Goal: Task Accomplishment & Management: Complete application form

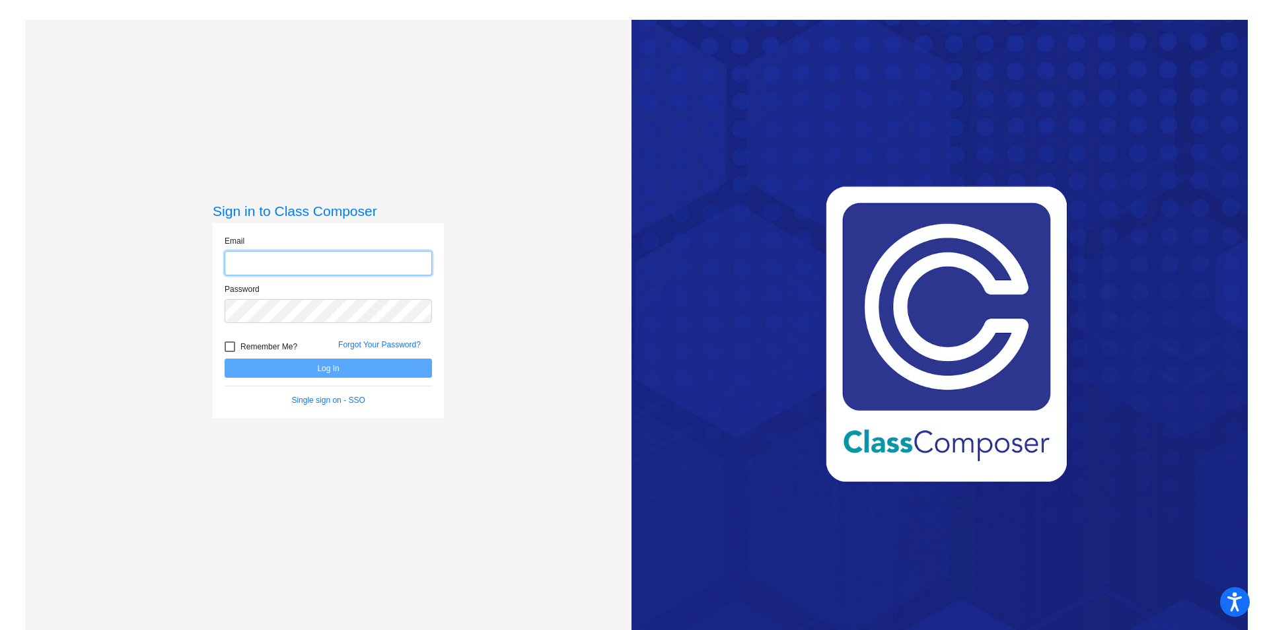
click at [403, 259] on input "email" at bounding box center [328, 263] width 207 height 24
type input "[PERSON_NAME][EMAIL_ADDRESS][PERSON_NAME][DOMAIN_NAME]"
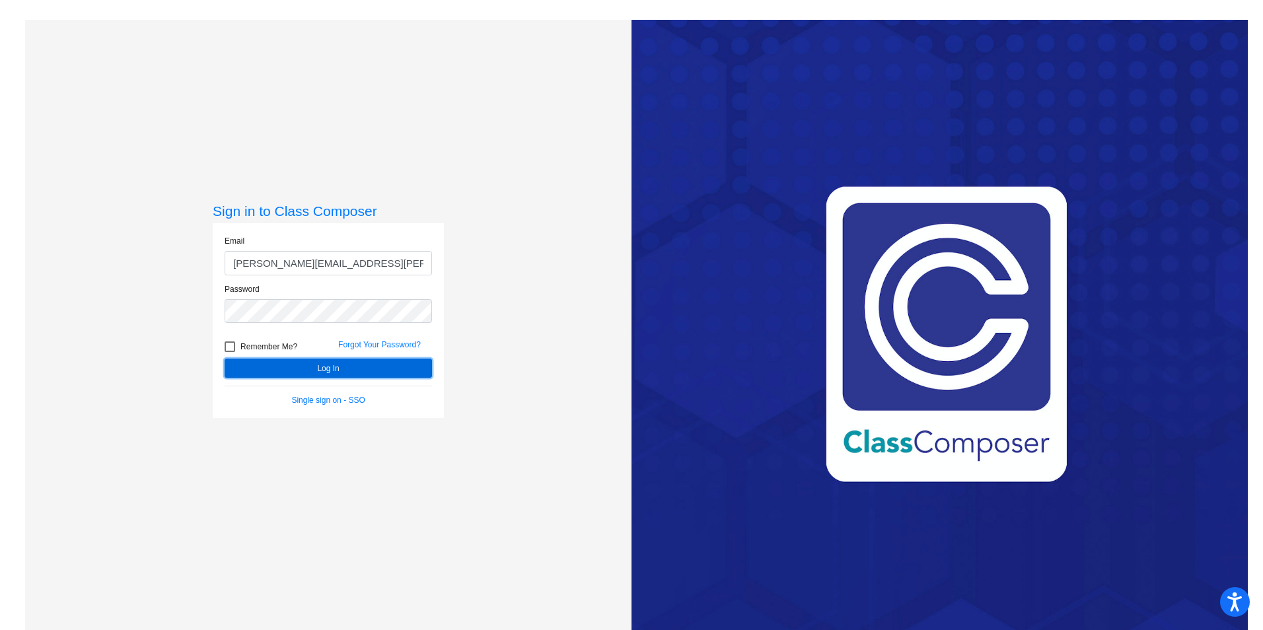
click at [337, 362] on button "Log In" at bounding box center [328, 368] width 207 height 19
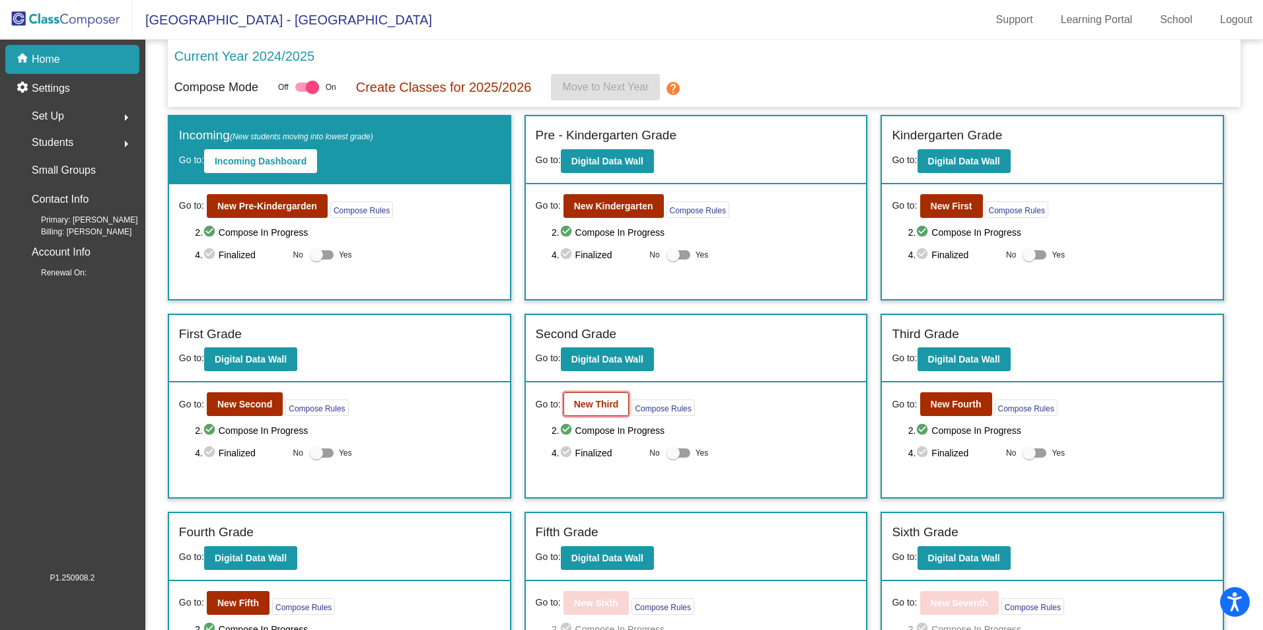
click at [602, 403] on b "New Third" at bounding box center [596, 404] width 45 height 11
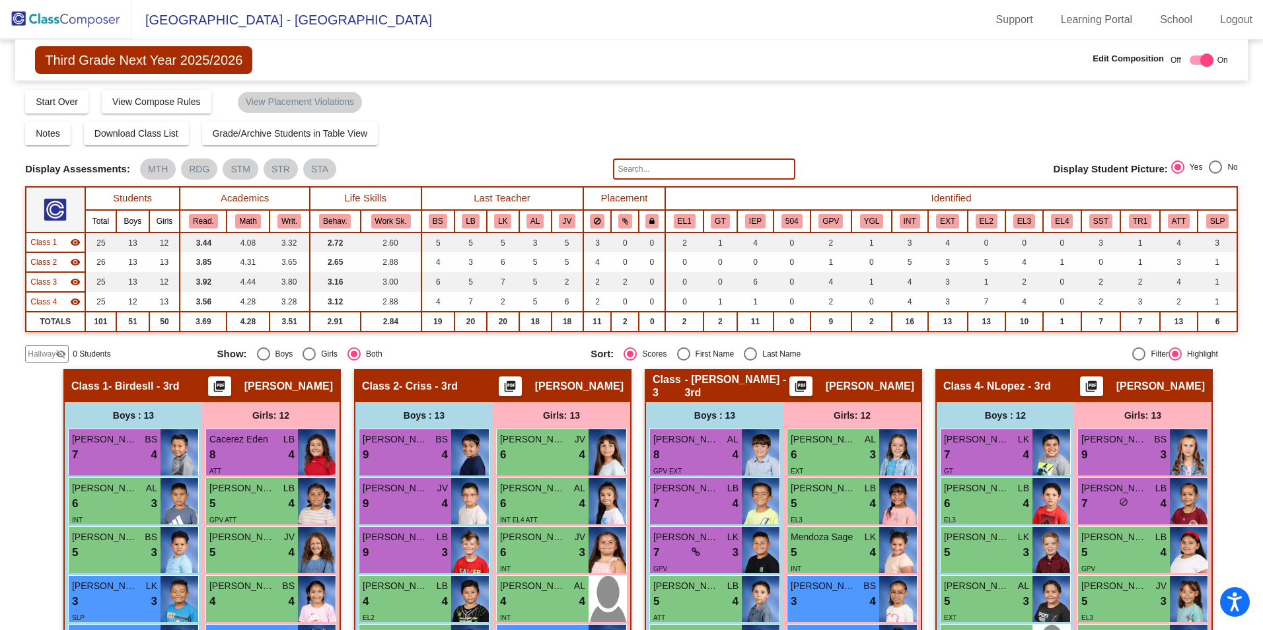
click at [40, 354] on span "Hallway" at bounding box center [42, 354] width 28 height 12
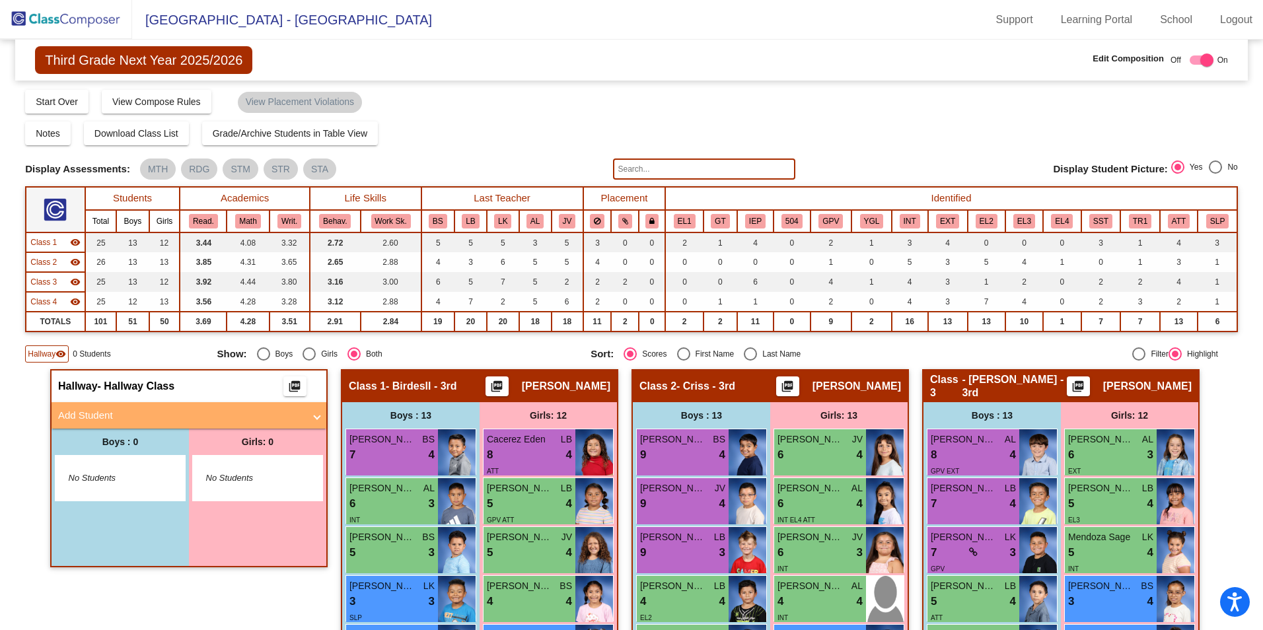
click at [79, 418] on mat-panel-title "Add Student" at bounding box center [181, 415] width 246 height 15
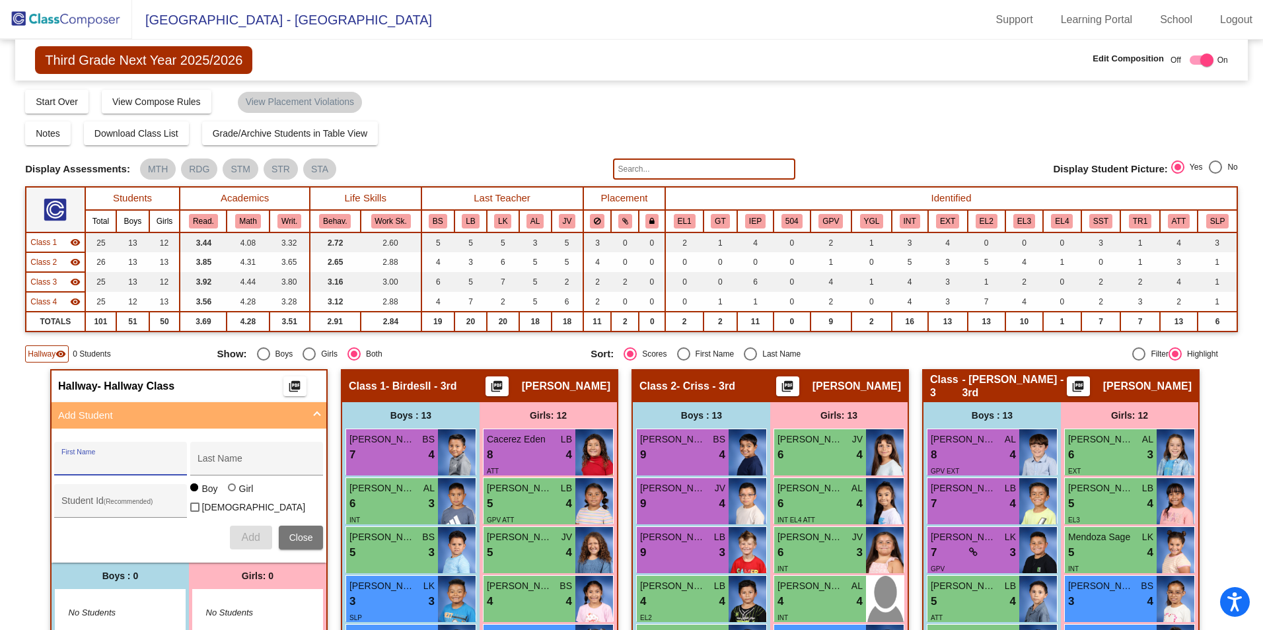
click at [116, 459] on input "First Name" at bounding box center [120, 463] width 119 height 11
type input "[PERSON_NAME]"
type input "Granski"
type input "361690"
click at [228, 492] on div at bounding box center [232, 488] width 8 height 8
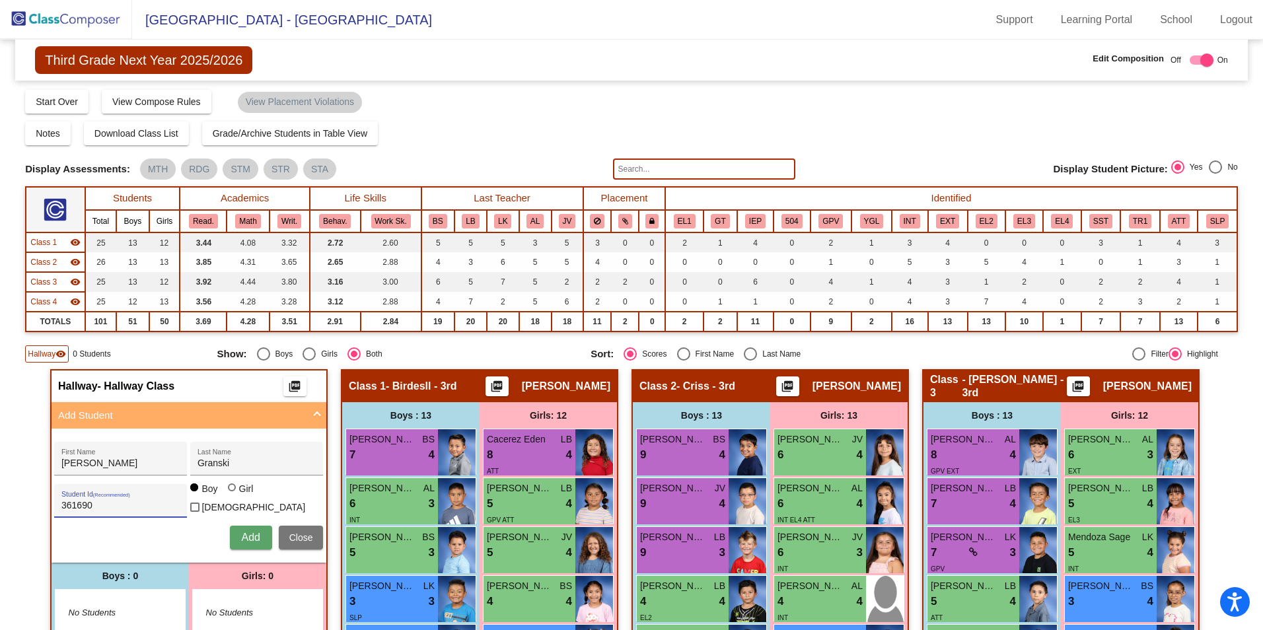
click at [233, 494] on input "Girl" at bounding box center [233, 494] width 1 height 1
radio input "true"
click at [235, 536] on button "Add" at bounding box center [251, 538] width 42 height 24
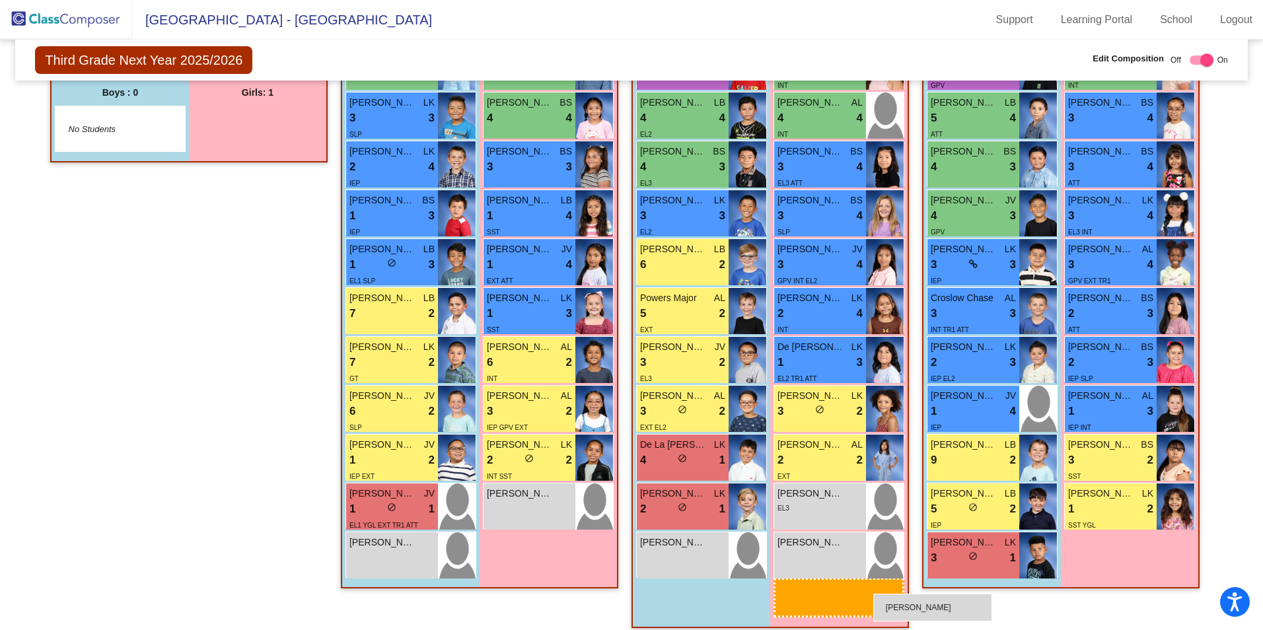
scroll to position [505, 0]
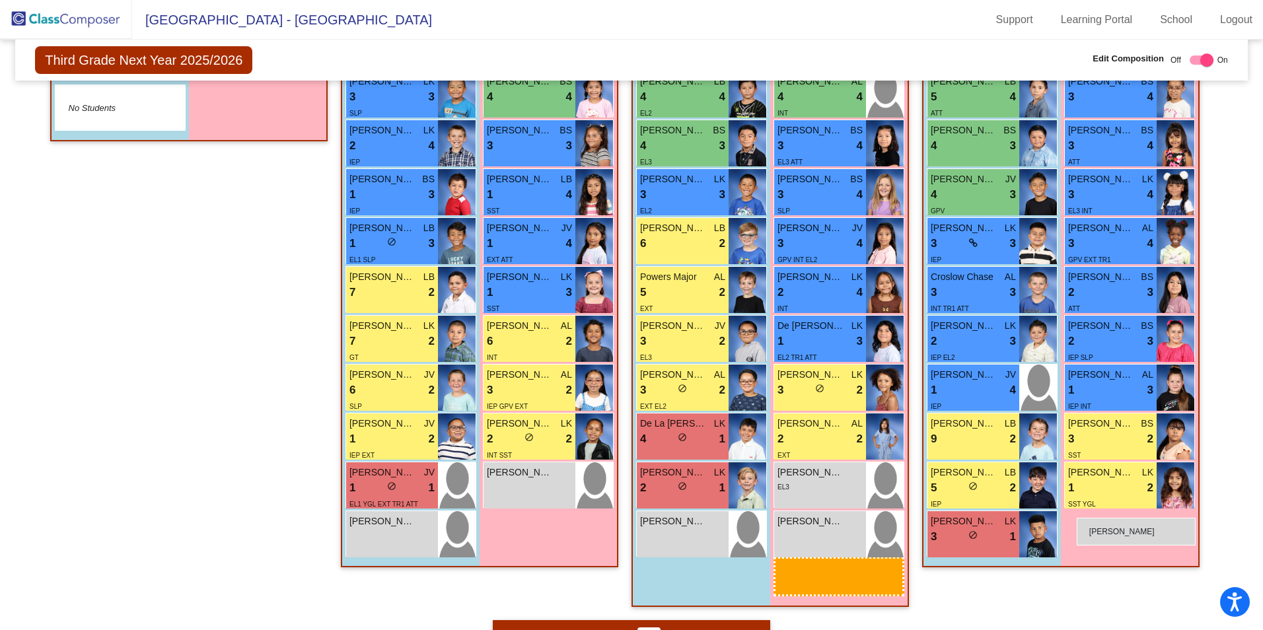
drag, startPoint x: 233, startPoint y: 141, endPoint x: 1077, endPoint y: 518, distance: 923.8
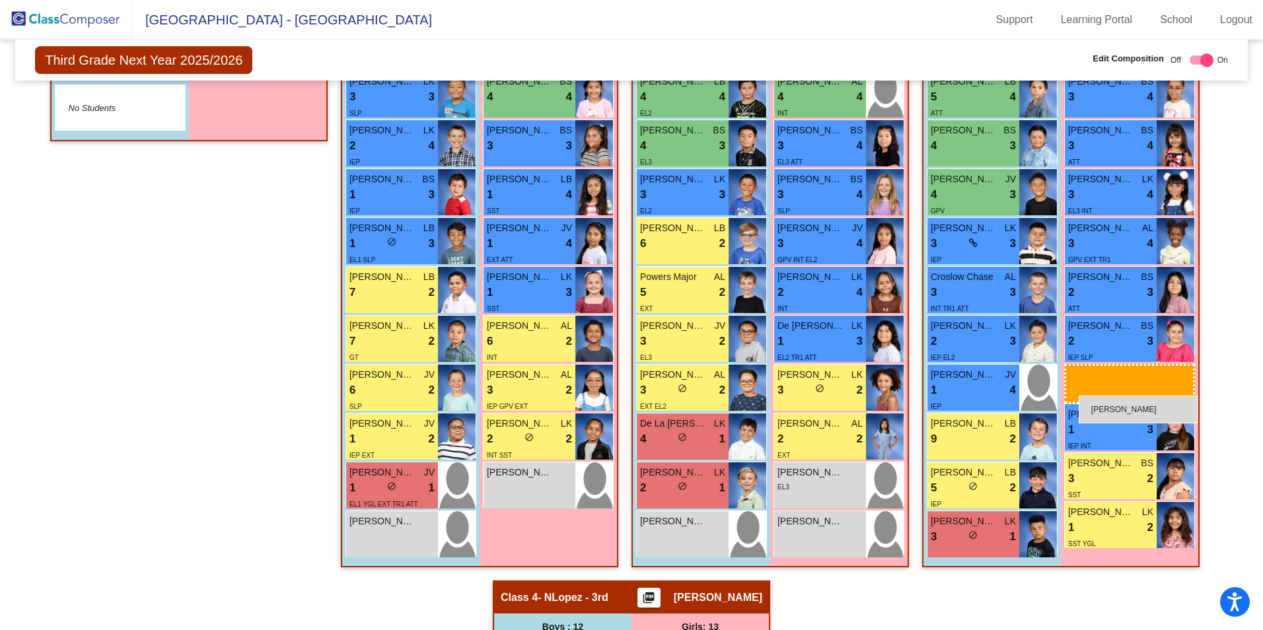
drag, startPoint x: 252, startPoint y: 101, endPoint x: 1079, endPoint y: 396, distance: 877.4
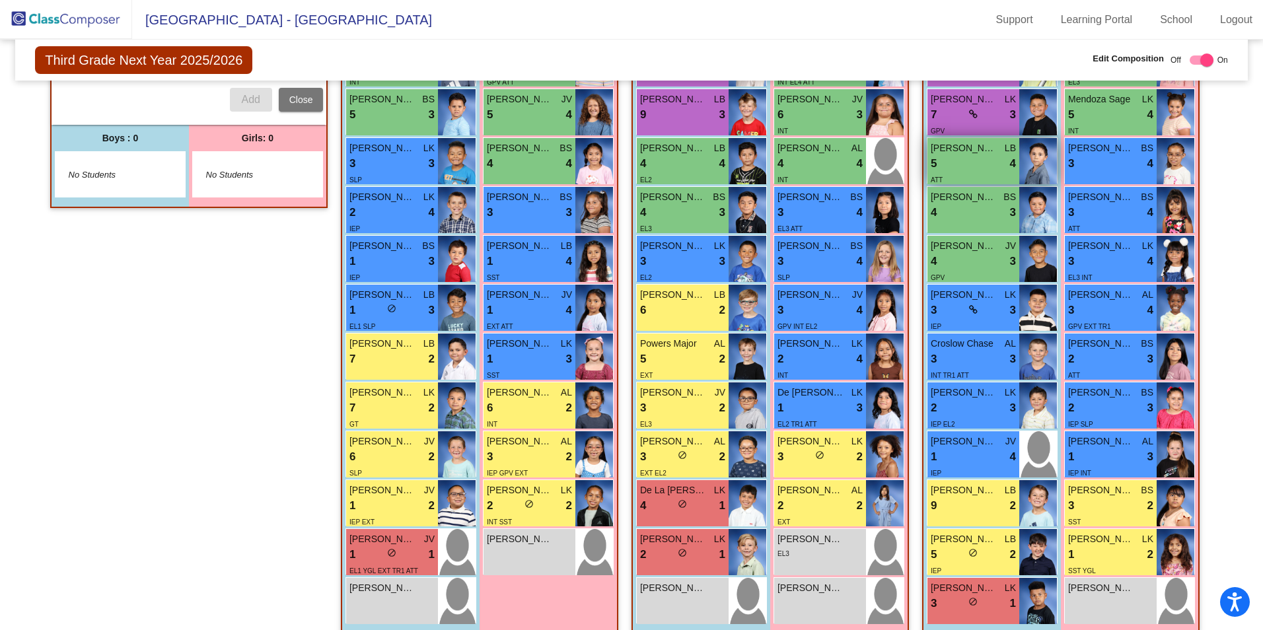
scroll to position [637, 0]
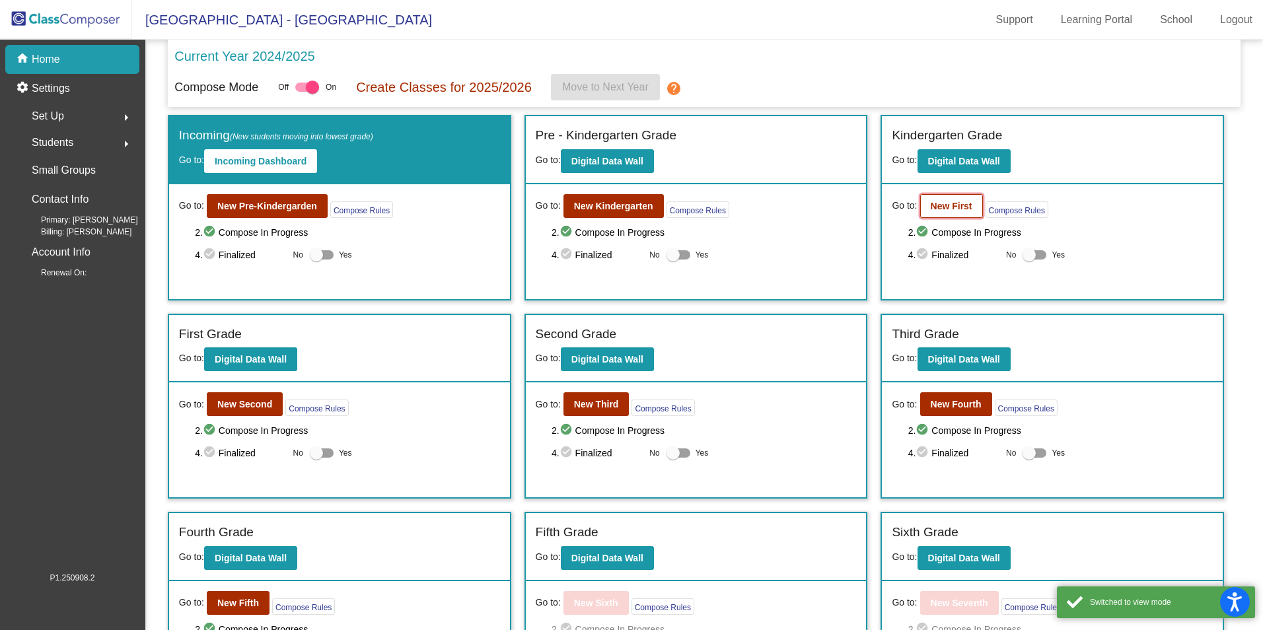
click at [966, 205] on button "New First" at bounding box center [951, 206] width 63 height 24
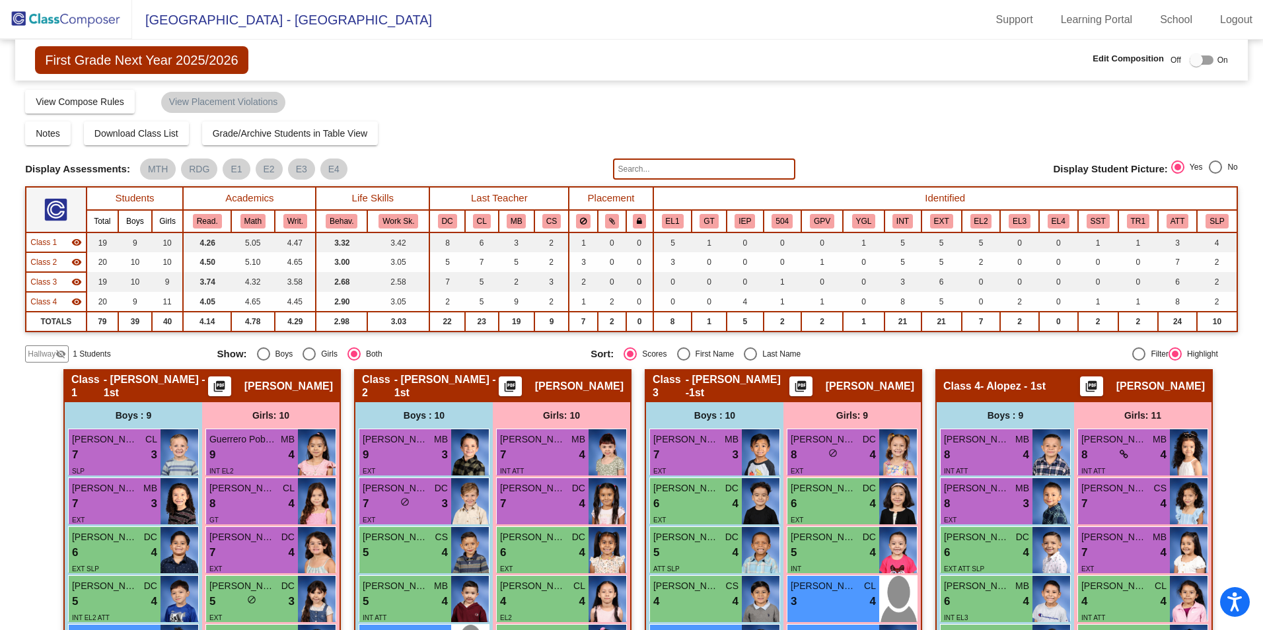
click at [49, 352] on span "Hallway" at bounding box center [42, 354] width 28 height 12
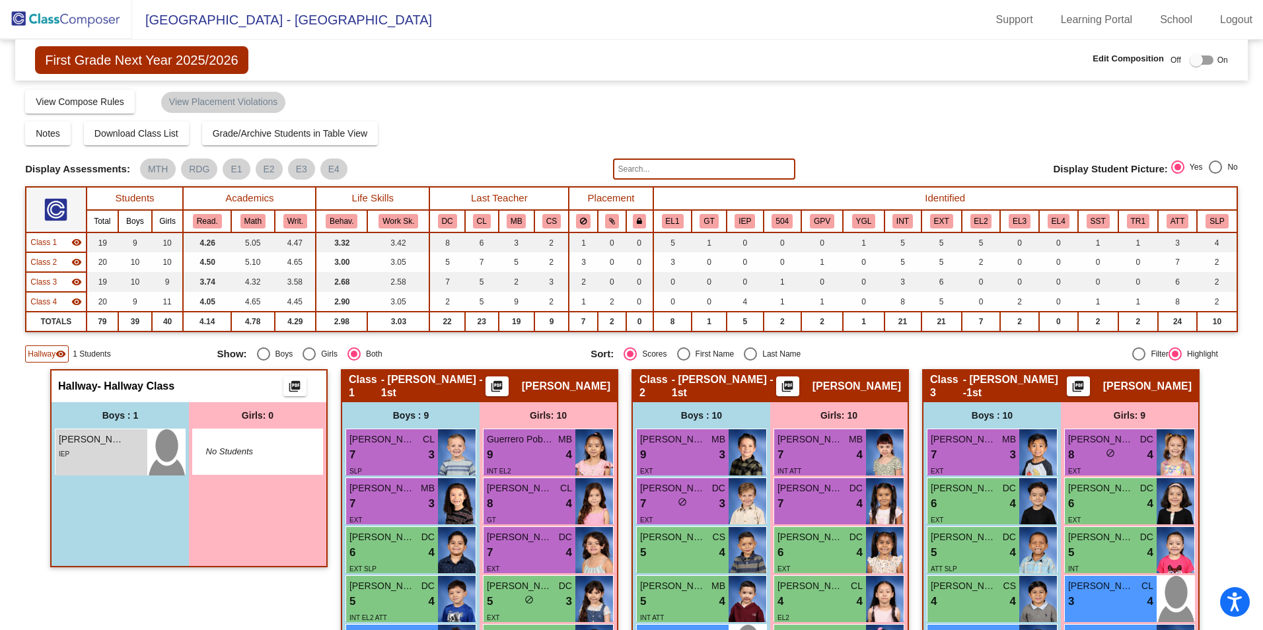
click at [36, 348] on span "Hallway" at bounding box center [42, 354] width 28 height 12
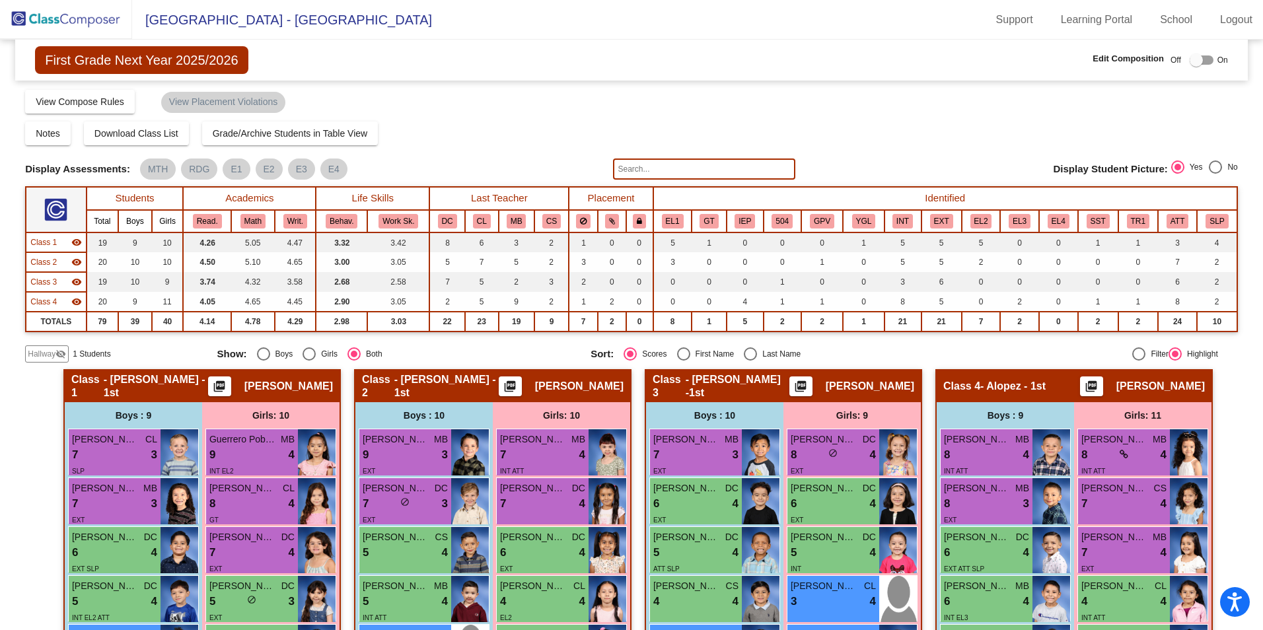
click at [37, 348] on span "Hallway" at bounding box center [42, 354] width 28 height 12
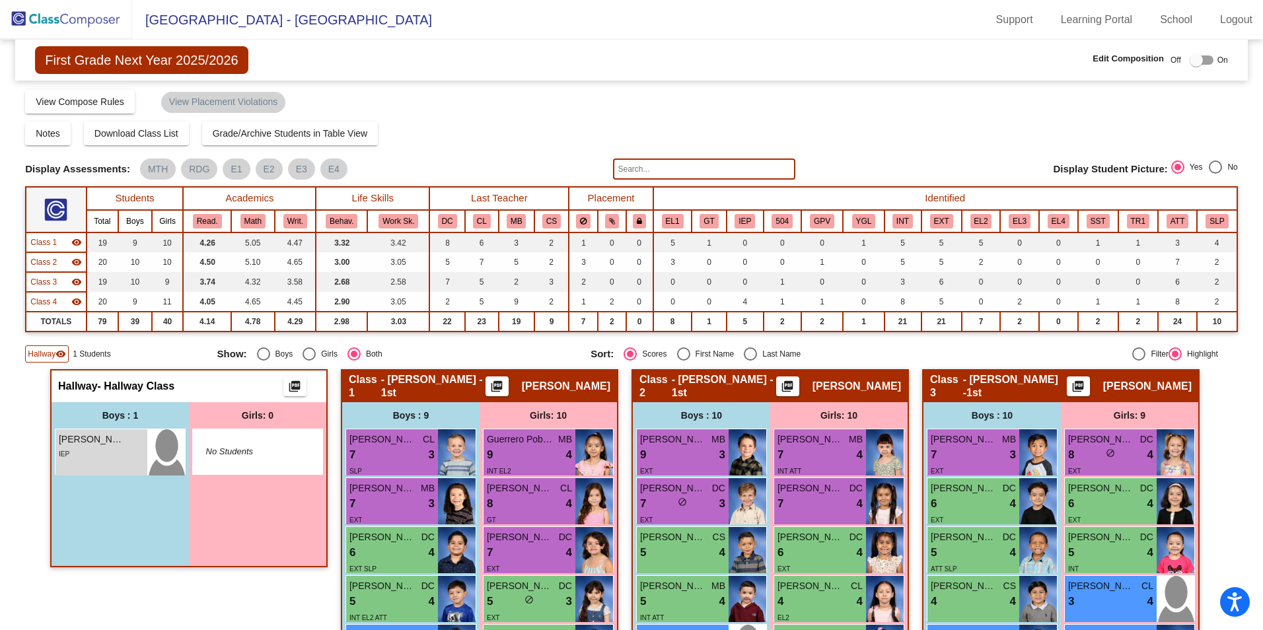
click at [1203, 60] on div at bounding box center [1202, 59] width 24 height 9
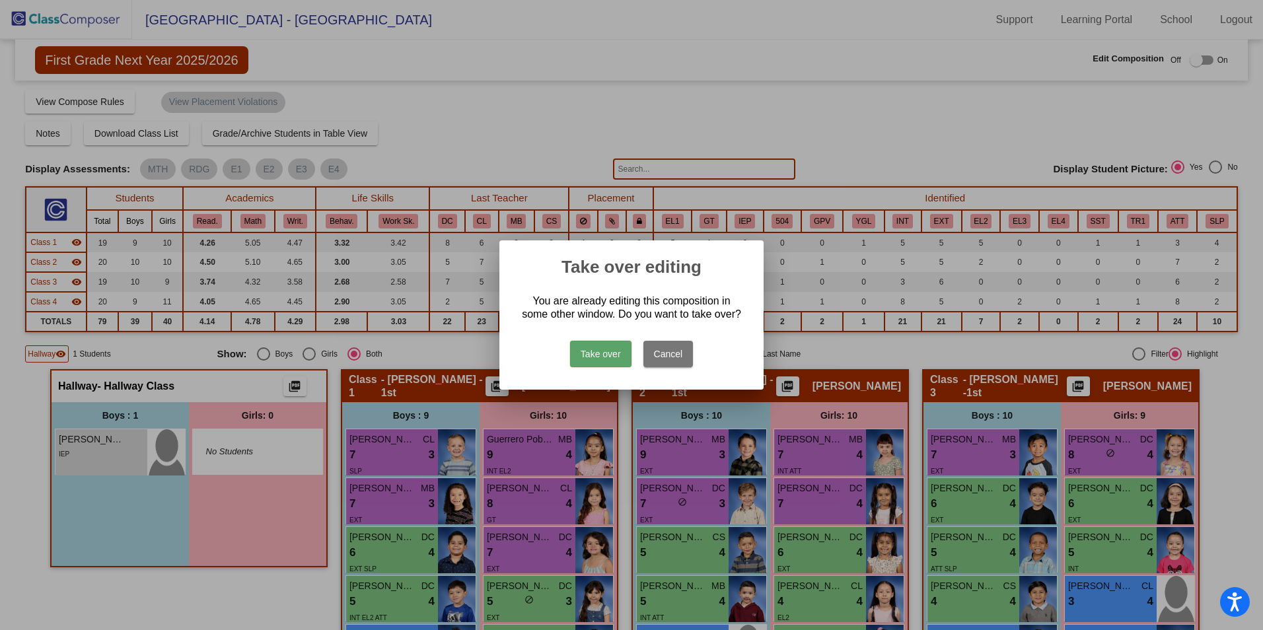
click at [595, 355] on button "Take over" at bounding box center [600, 354] width 61 height 26
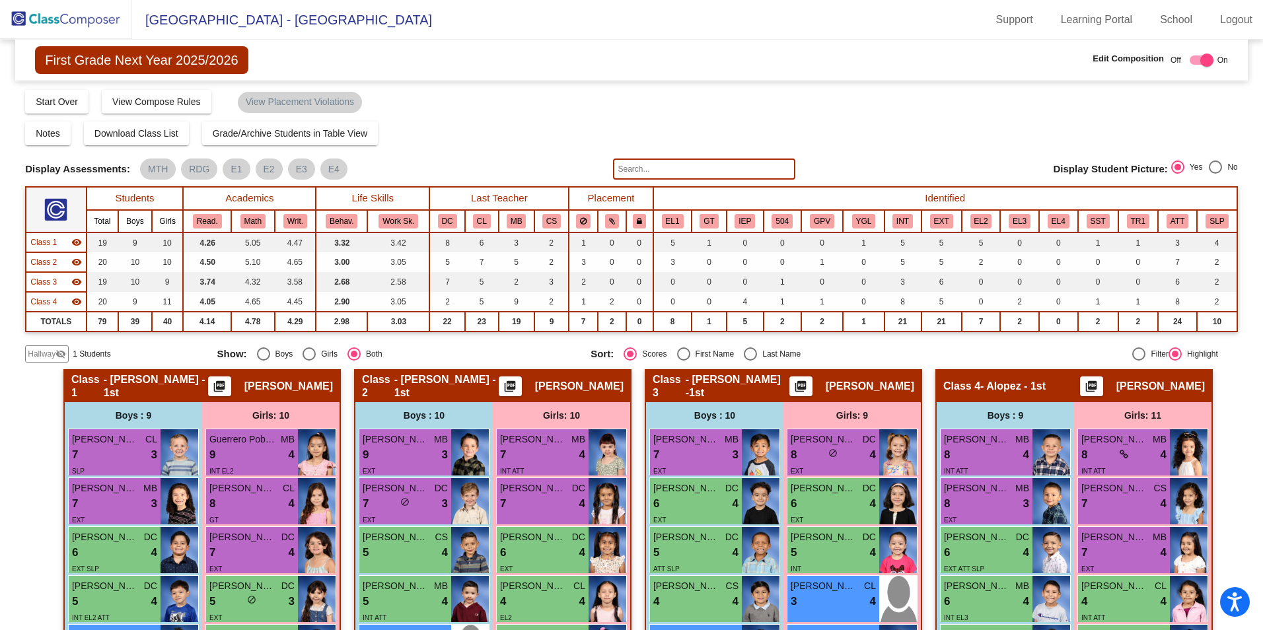
click at [43, 352] on span "Hallway" at bounding box center [42, 354] width 28 height 12
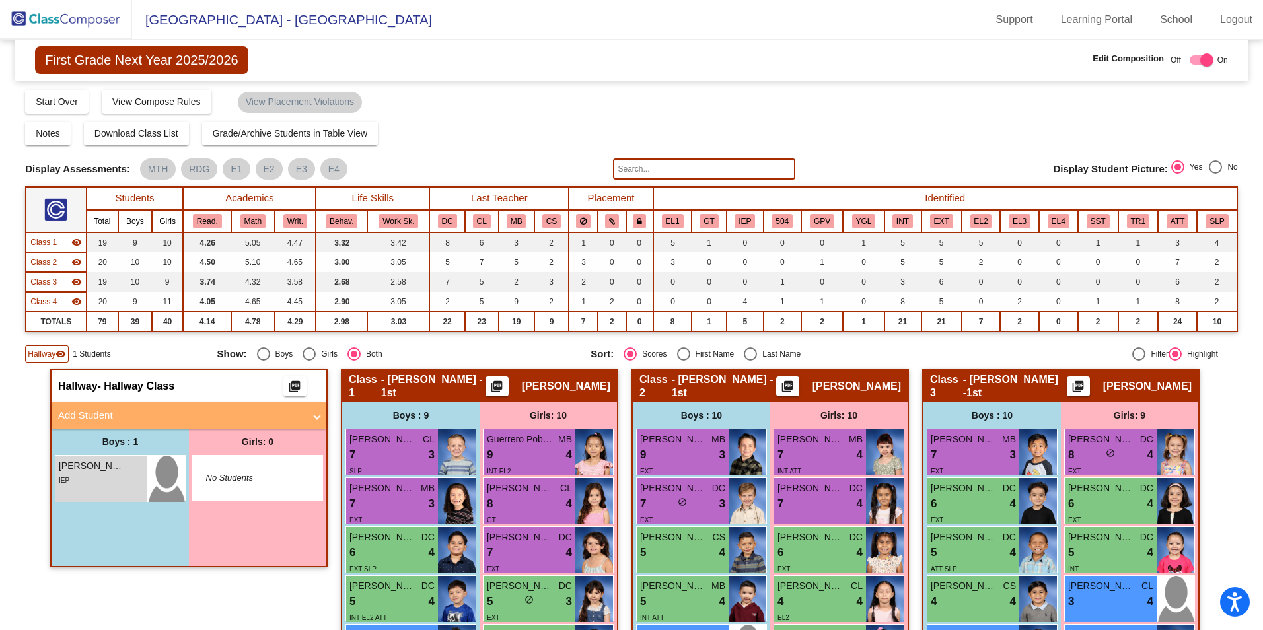
click at [77, 415] on mat-panel-title "Add Student" at bounding box center [181, 415] width 246 height 15
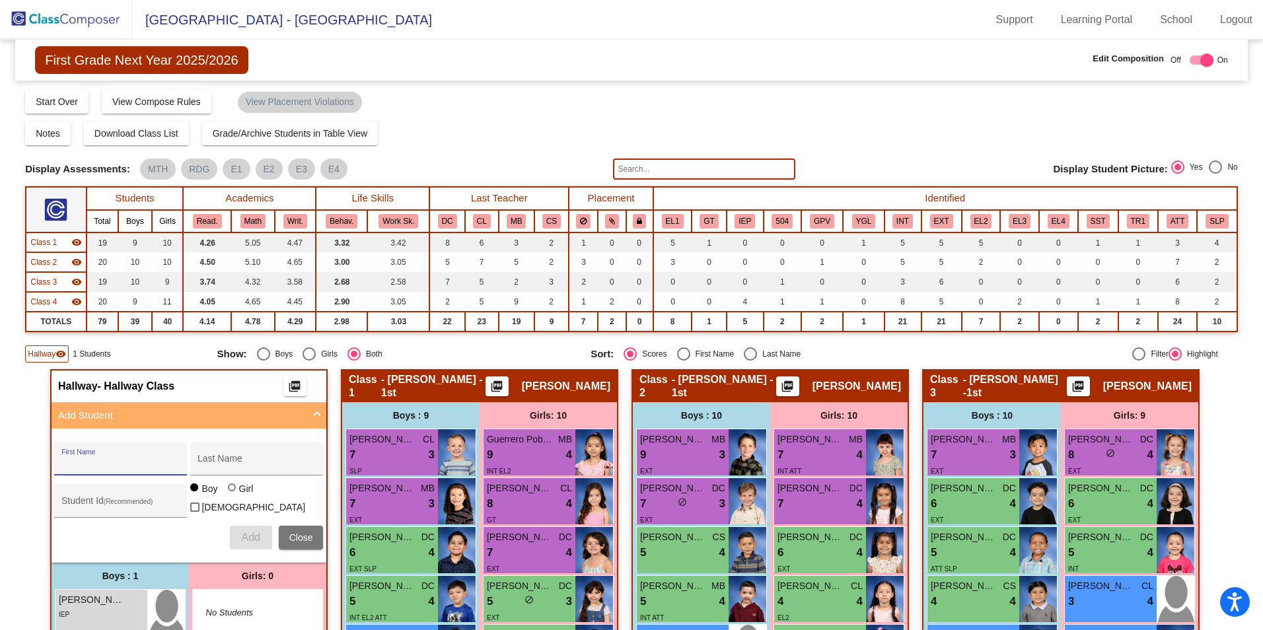
click at [142, 466] on input "First Name" at bounding box center [120, 463] width 119 height 11
type input "Granski"
type input "A"
type input "Granski"
drag, startPoint x: 100, startPoint y: 458, endPoint x: -3, endPoint y: 457, distance: 102.4
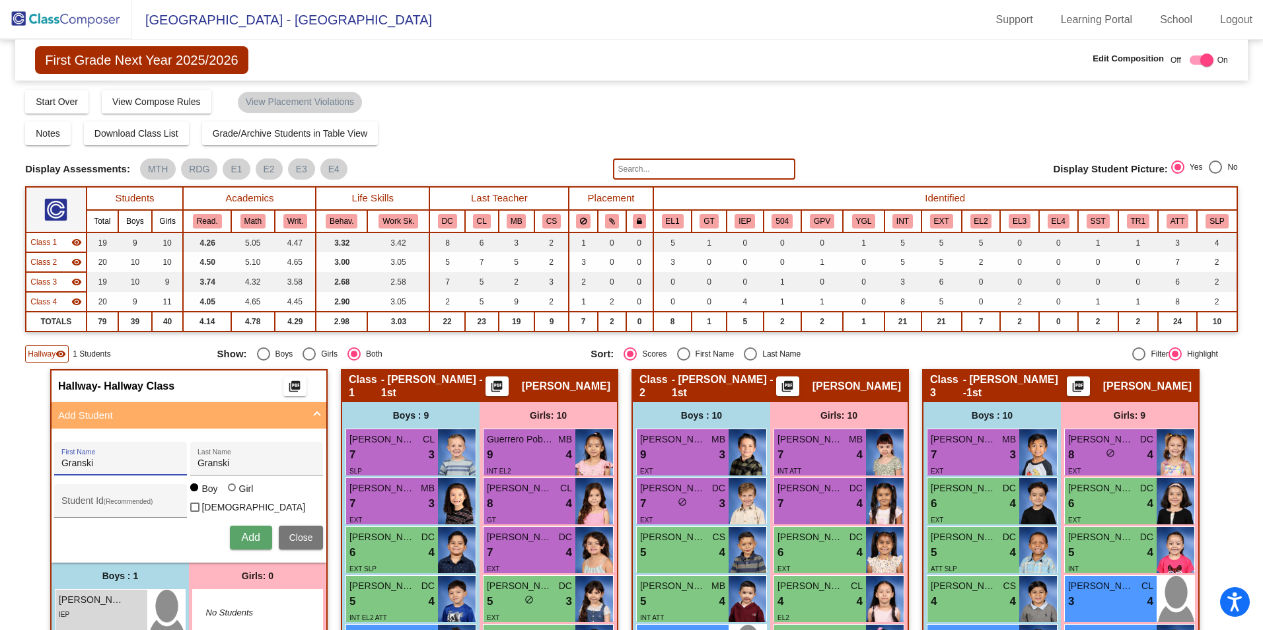
click at [0, 457] on html "Accessibility Screen-Reader Guide, Feedback, and Issue Reporting | New window […" at bounding box center [631, 315] width 1263 height 630
type input "[PERSON_NAME]"
type input "361691"
click at [243, 527] on button "Add" at bounding box center [251, 538] width 42 height 24
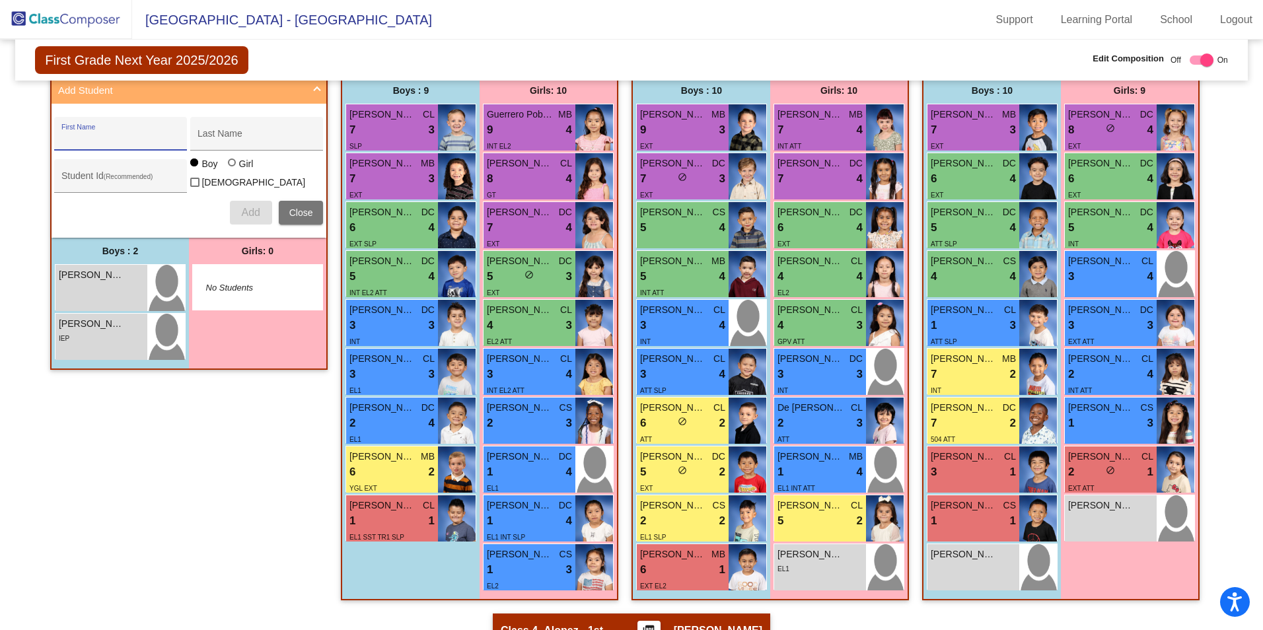
scroll to position [330, 0]
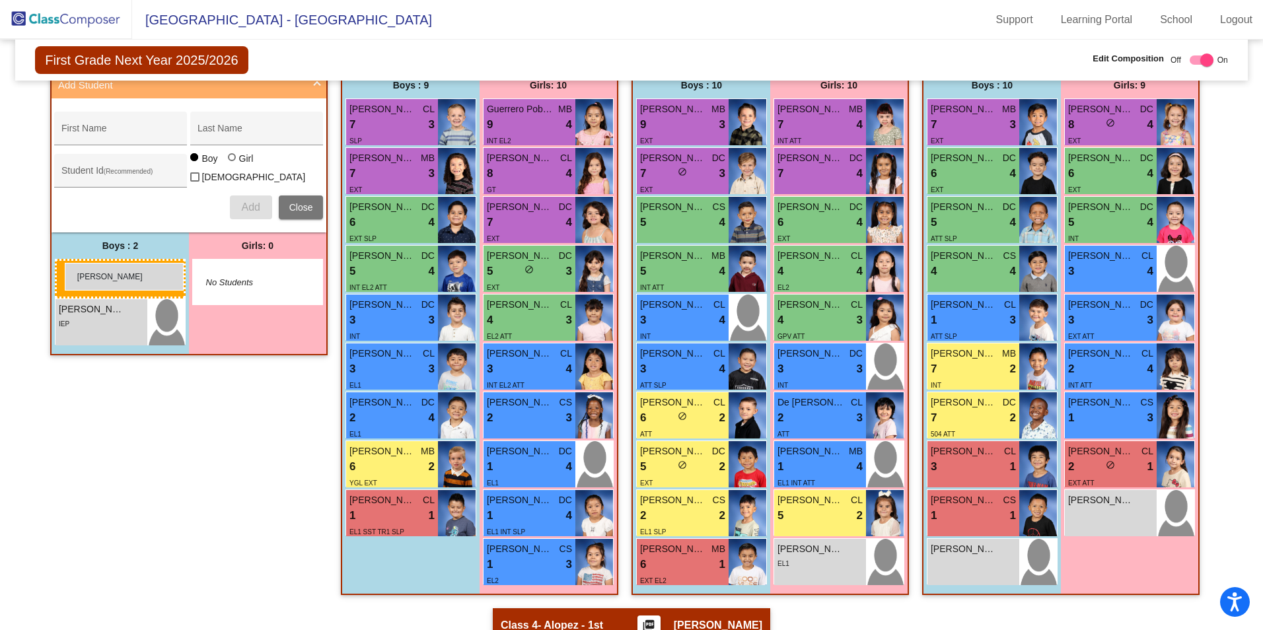
drag, startPoint x: 96, startPoint y: 285, endPoint x: 65, endPoint y: 263, distance: 37.9
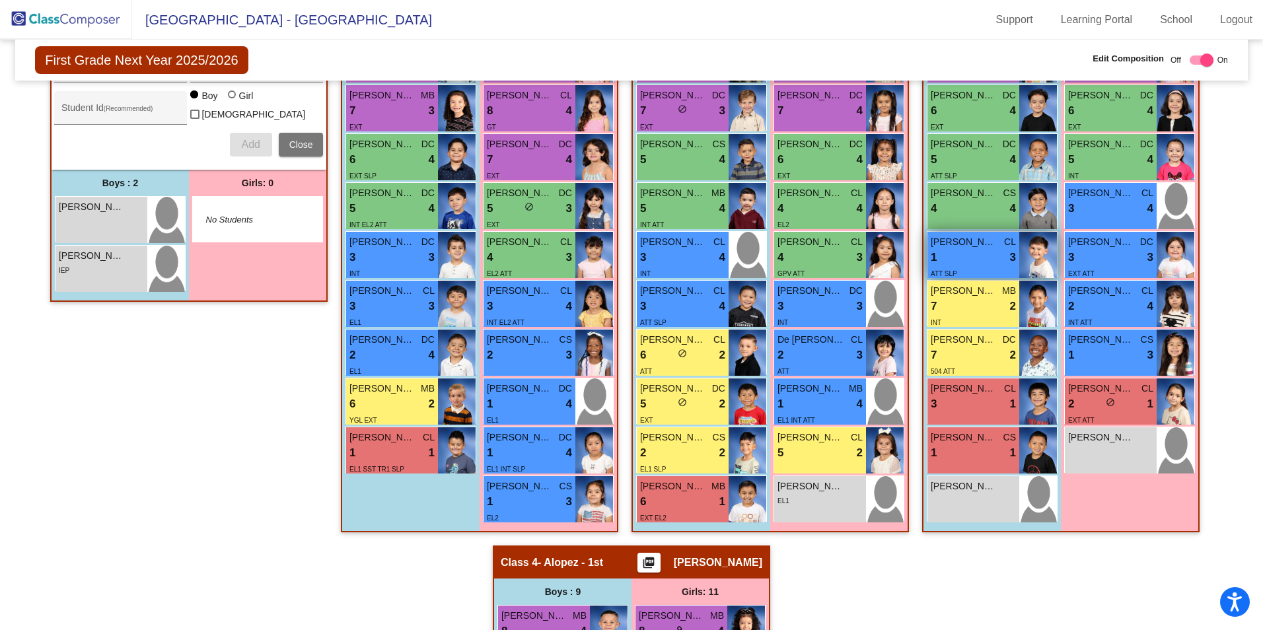
scroll to position [396, 0]
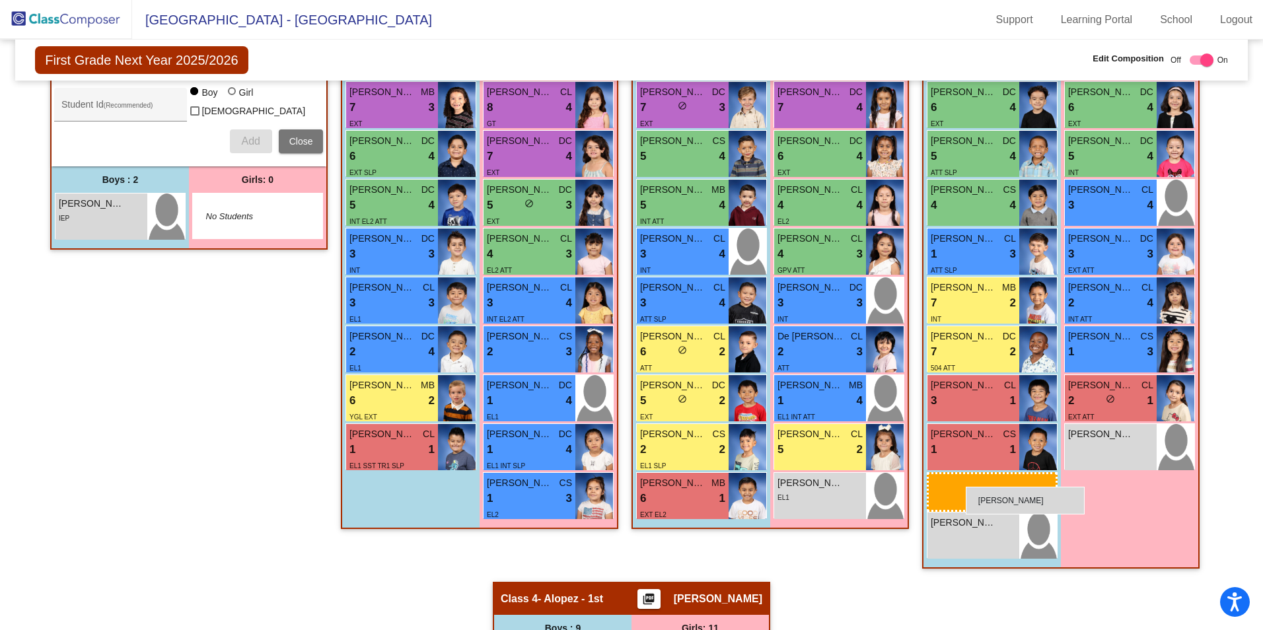
drag, startPoint x: 75, startPoint y: 214, endPoint x: 966, endPoint y: 487, distance: 932.0
